Goal: Task Accomplishment & Management: Use online tool/utility

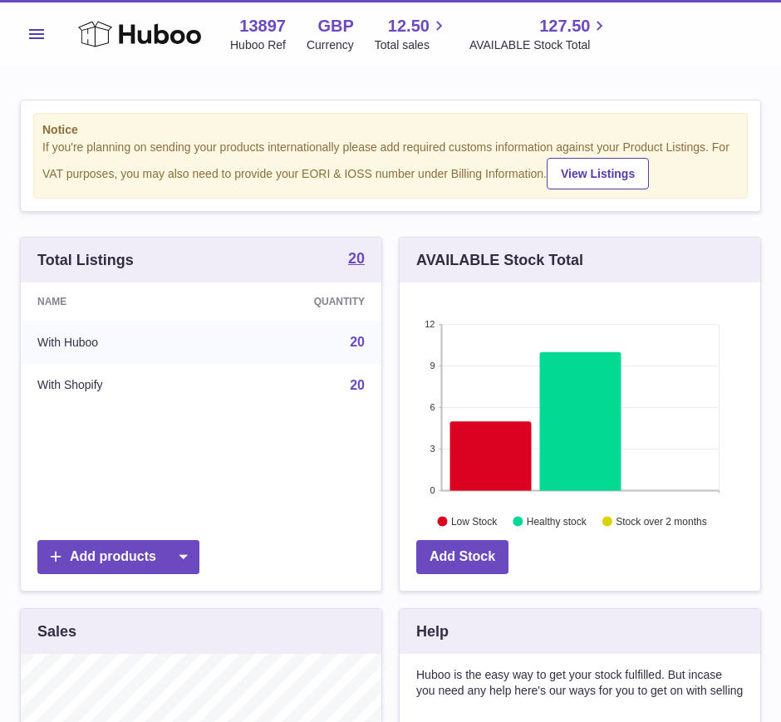
scroll to position [259, 360]
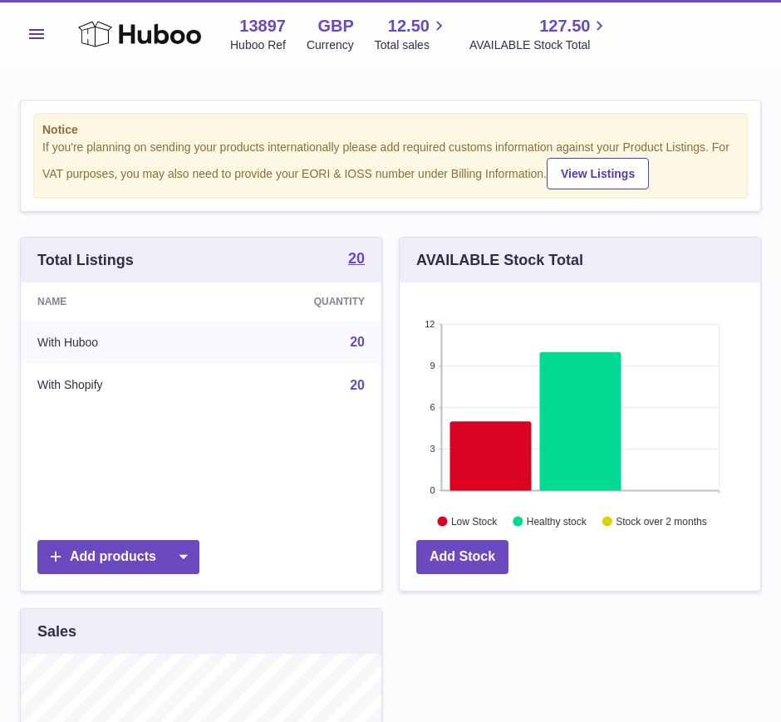
click at [44, 38] on button "Menu" at bounding box center [36, 33] width 33 height 33
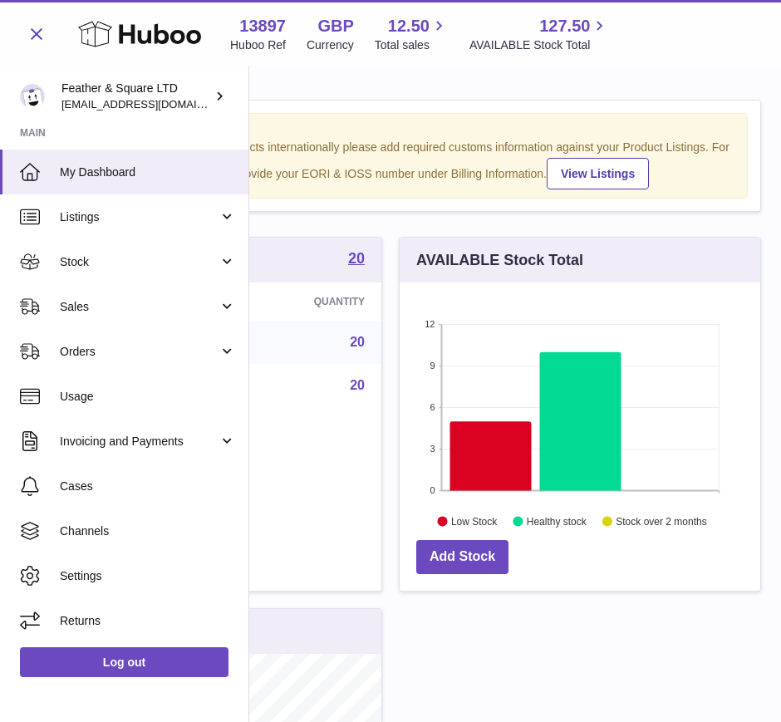
click at [77, 314] on link "Sales" at bounding box center [124, 306] width 248 height 45
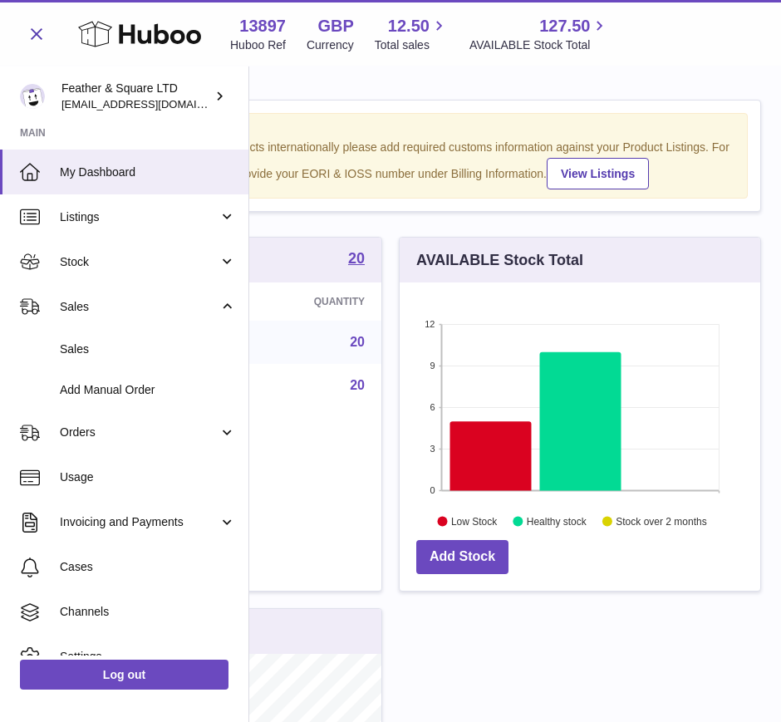
click at [100, 355] on span "Sales" at bounding box center [148, 349] width 176 height 16
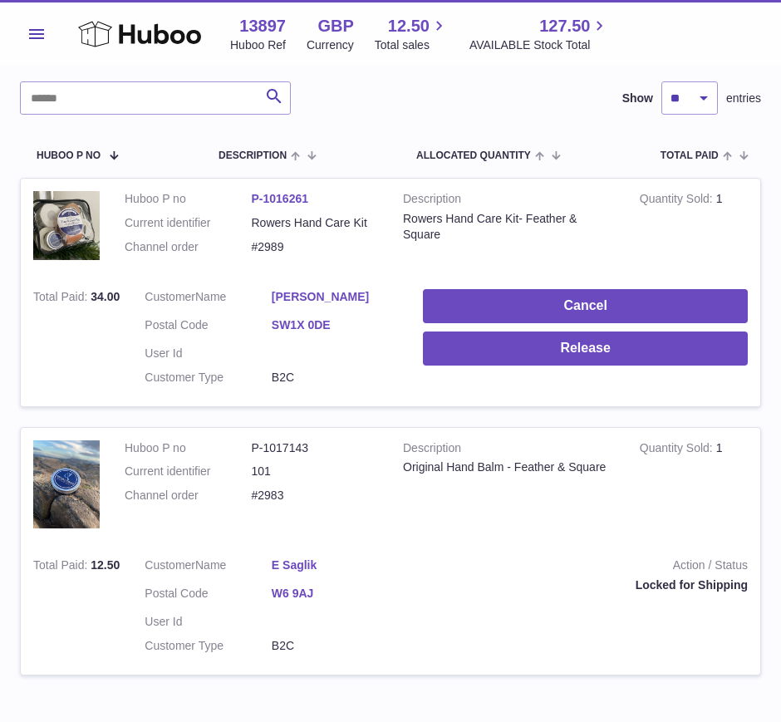
scroll to position [195, 0]
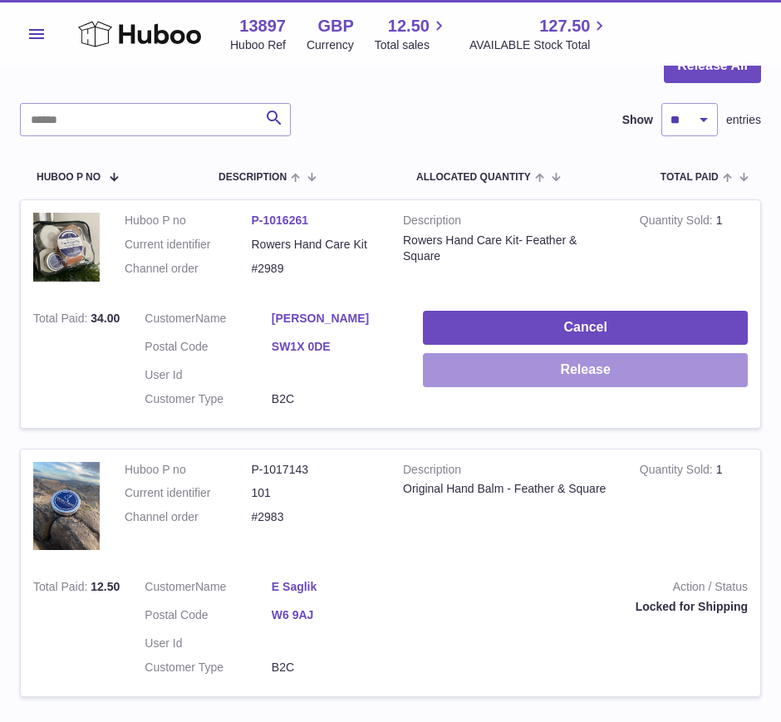
click at [493, 357] on button "Release" at bounding box center [585, 370] width 325 height 34
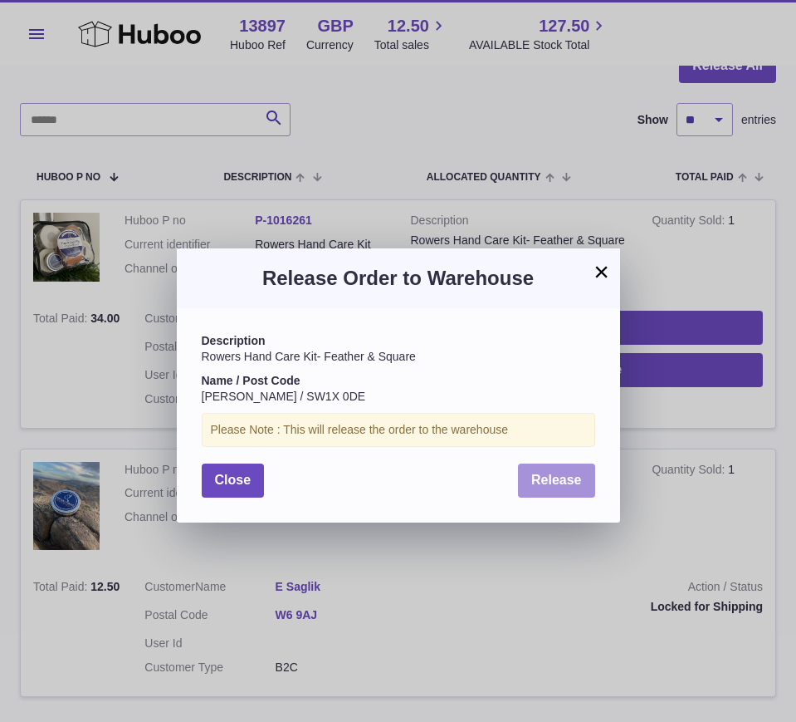
click at [556, 477] on span "Release" at bounding box center [556, 480] width 51 height 14
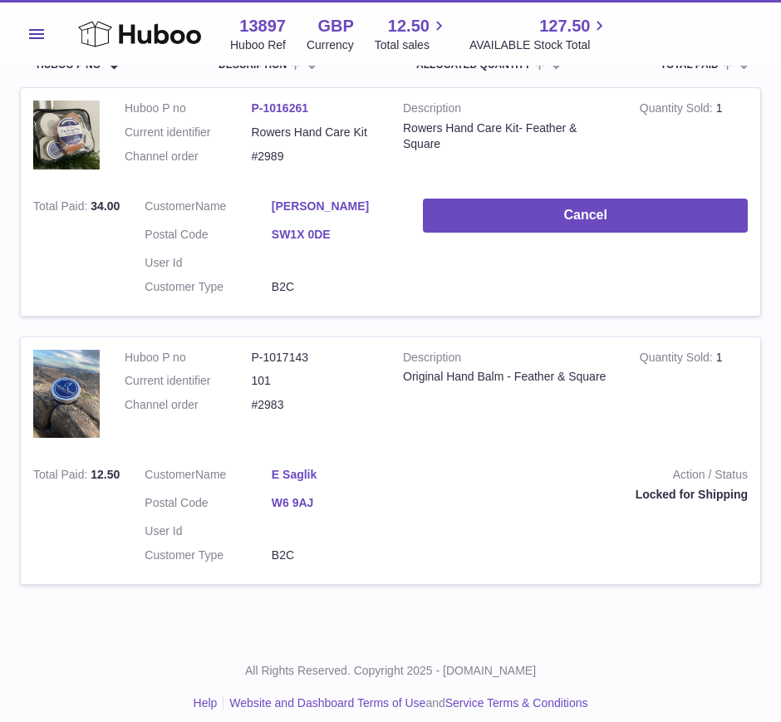
scroll to position [0, 0]
